Goal: Information Seeking & Learning: Find specific fact

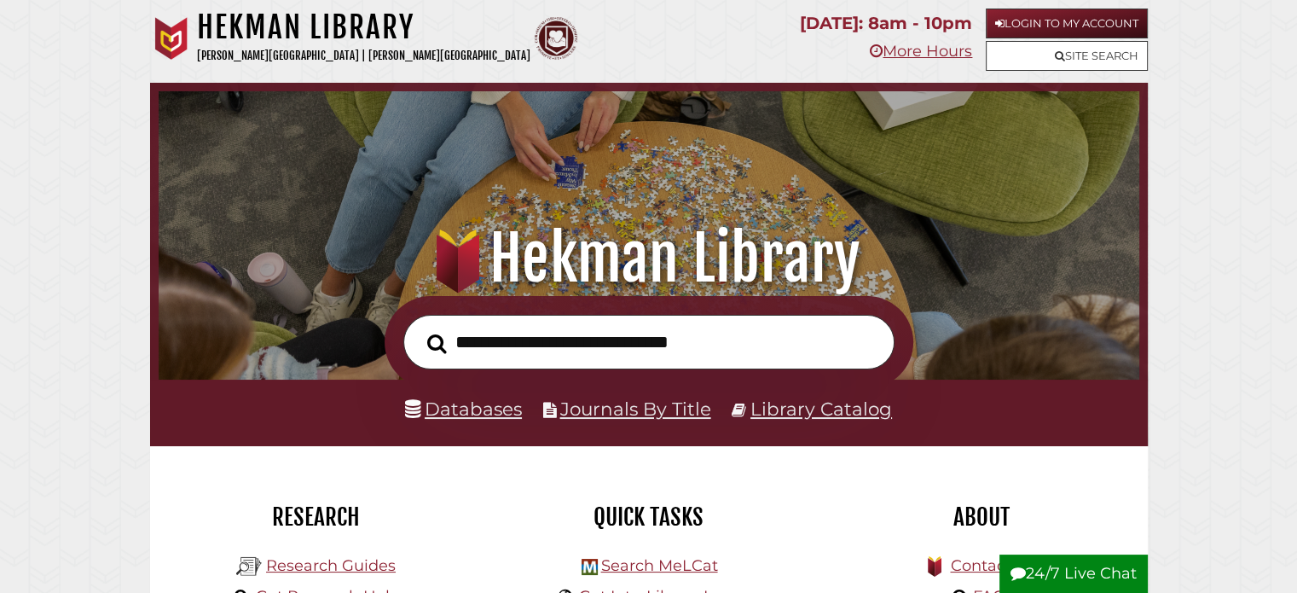
scroll to position [324, 972]
type input "**********"
click at [419, 328] on button "Search" at bounding box center [437, 343] width 37 height 30
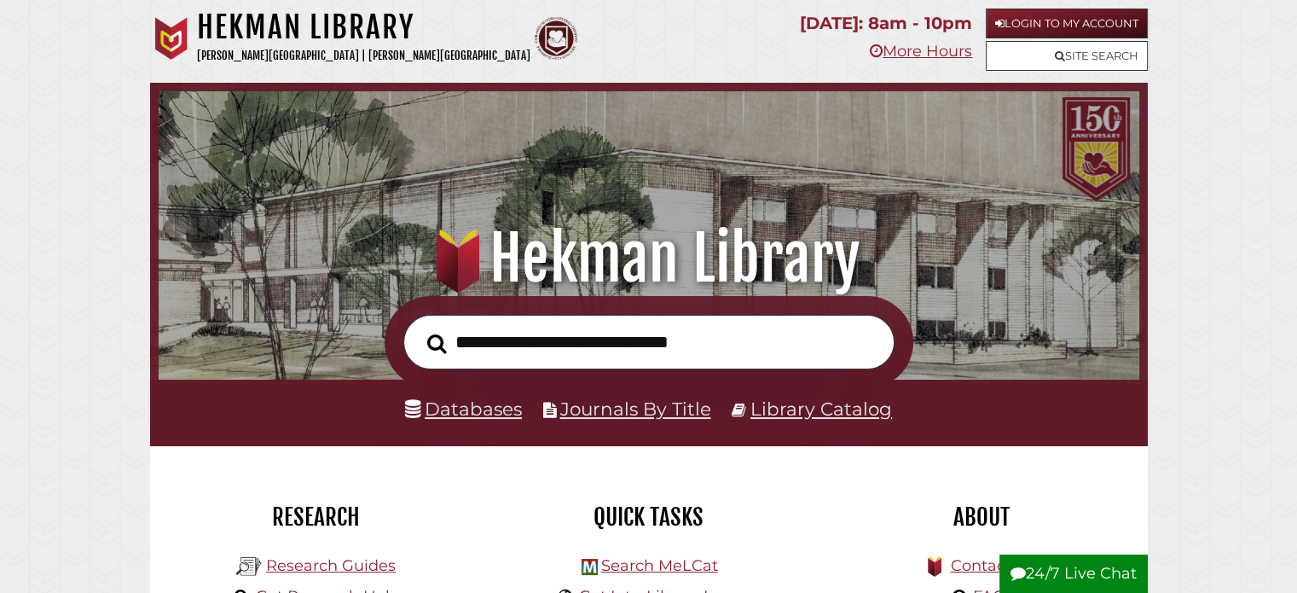
scroll to position [324, 972]
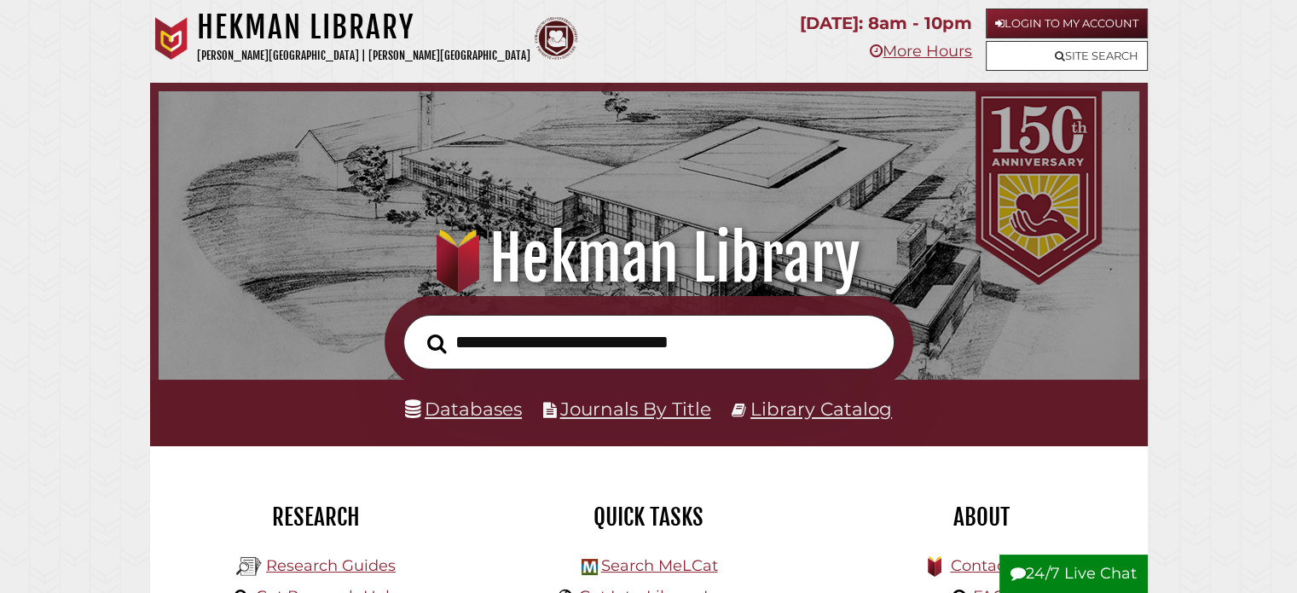
scroll to position [324, 972]
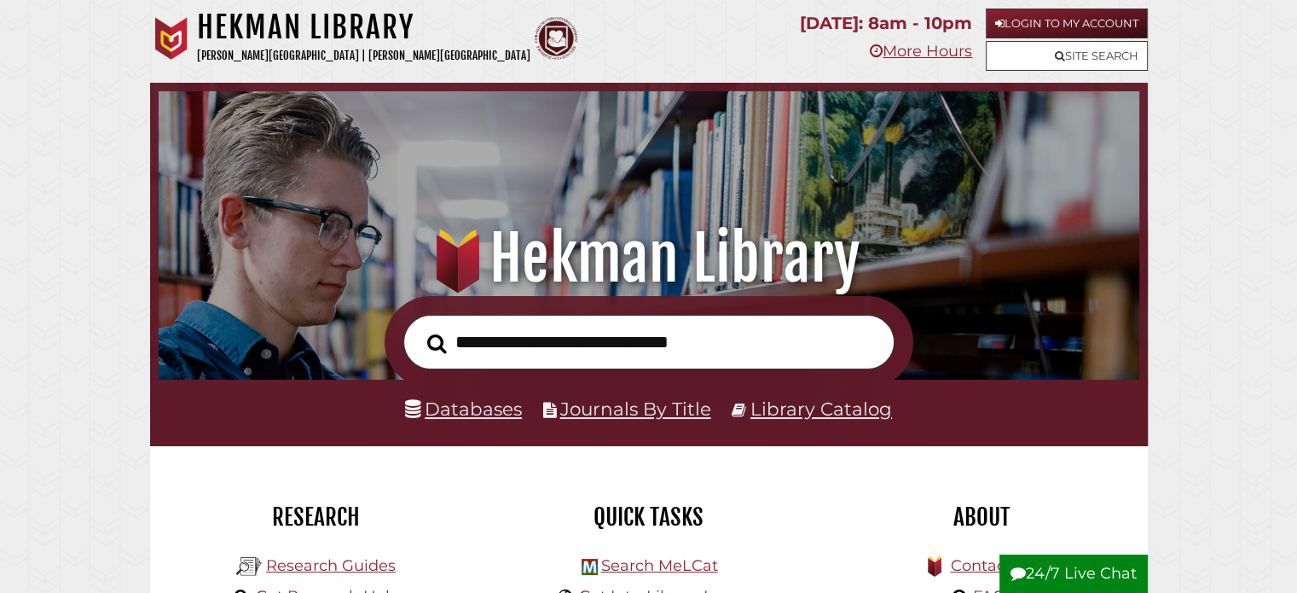
scroll to position [324, 972]
